Goal: Find specific page/section: Find specific page/section

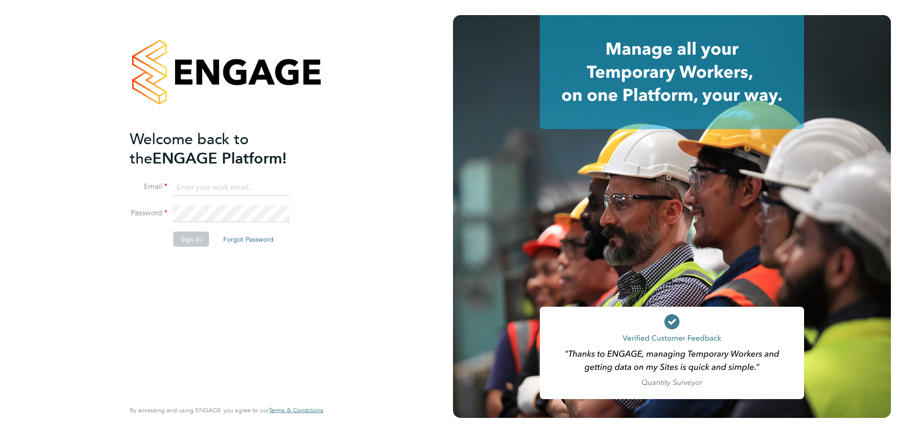
type input "[EMAIL_ADDRESS][PERSON_NAME][DOMAIN_NAME]"
click at [196, 237] on button "Sign In" at bounding box center [191, 239] width 36 height 15
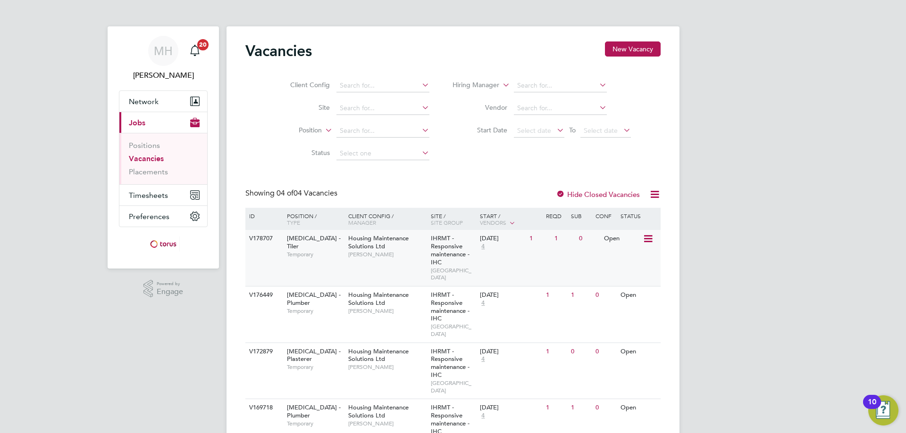
scroll to position [27, 0]
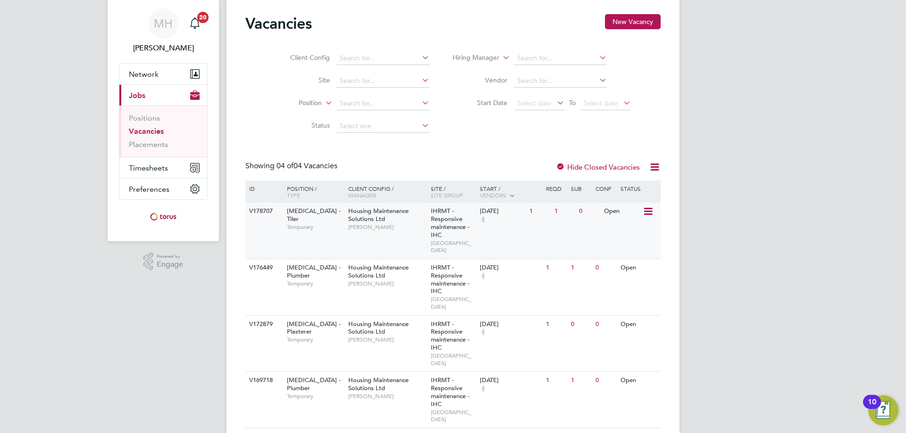
click at [367, 217] on span "Housing Maintenance Solutions Ltd" at bounding box center [378, 215] width 60 height 16
